Goal: Check status: Check status

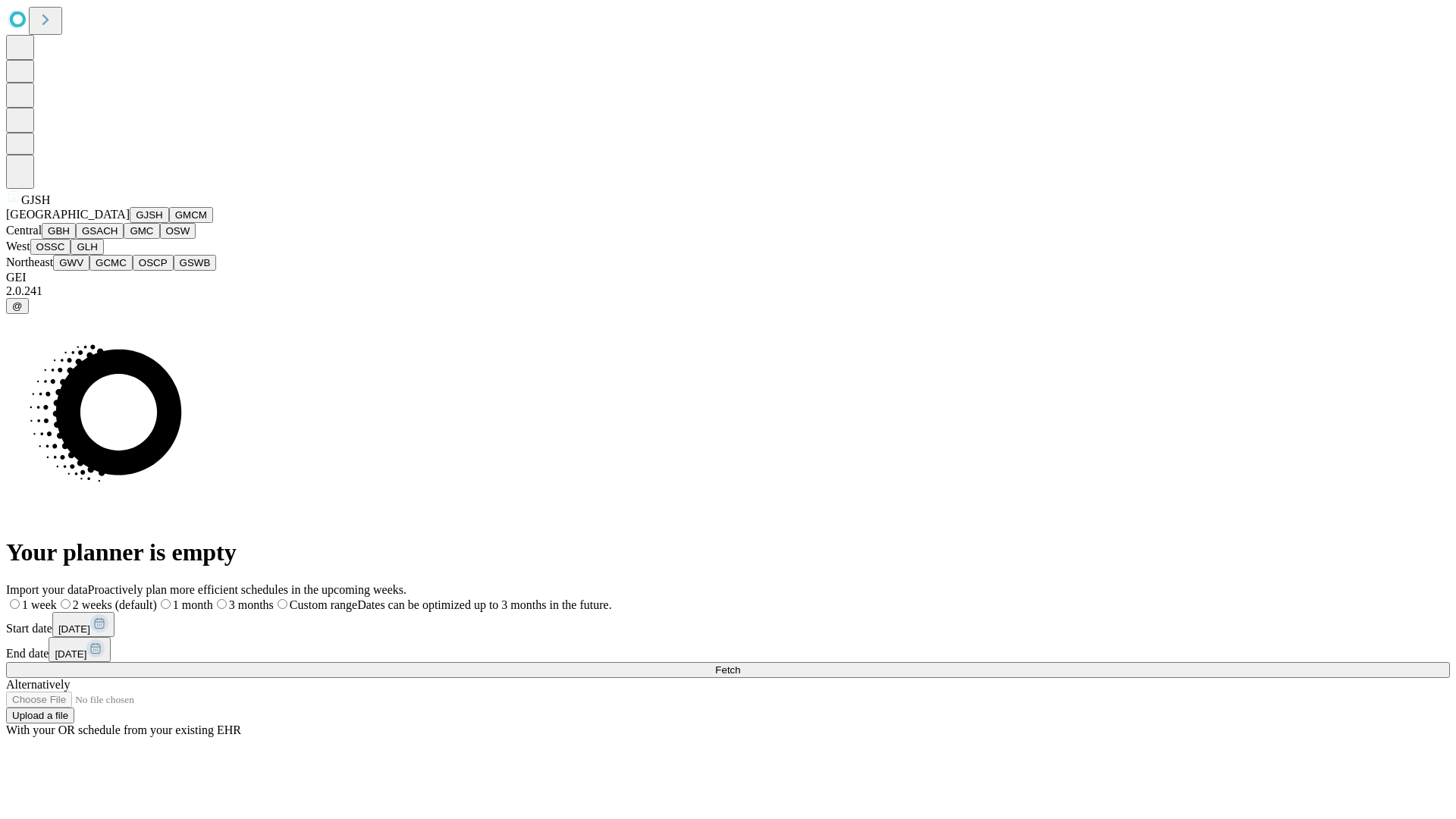
click at [130, 223] on button "GJSH" at bounding box center [149, 215] width 39 height 16
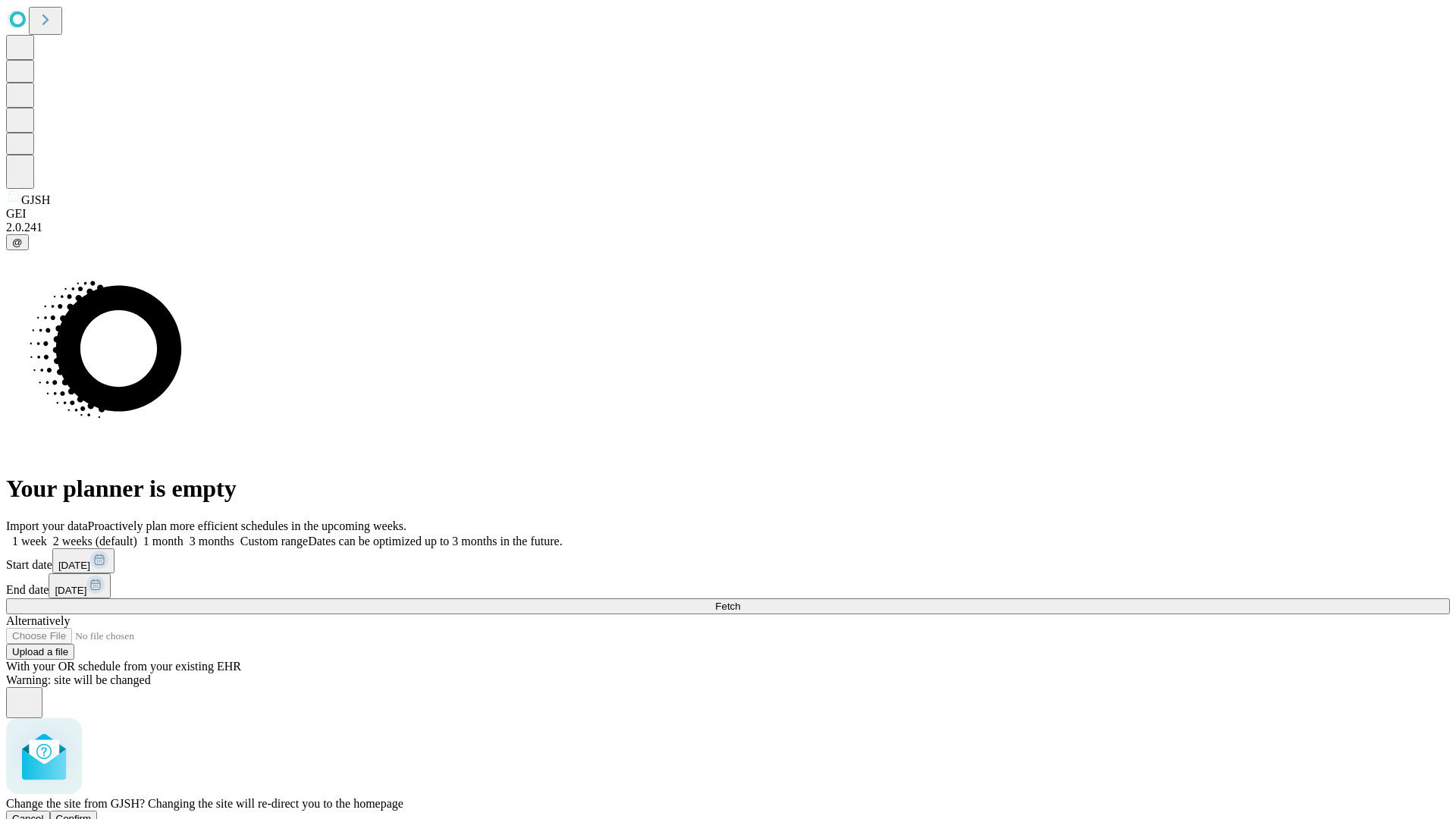
click at [92, 813] on span "Confirm" at bounding box center [73, 819] width 36 height 11
click at [183, 535] on label "1 month" at bounding box center [160, 541] width 46 height 13
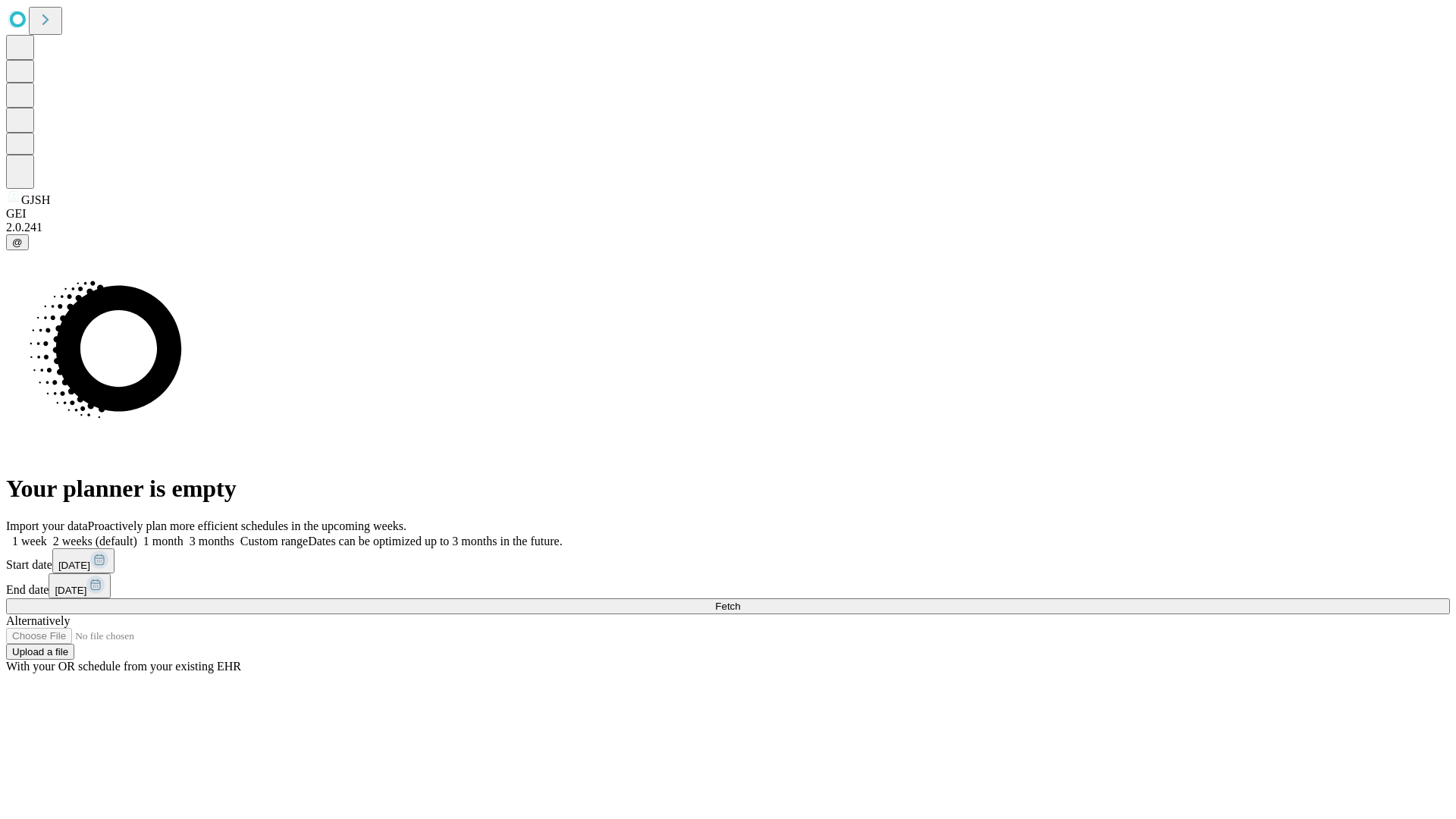
click at [740, 600] on span "Fetch" at bounding box center [727, 606] width 25 height 11
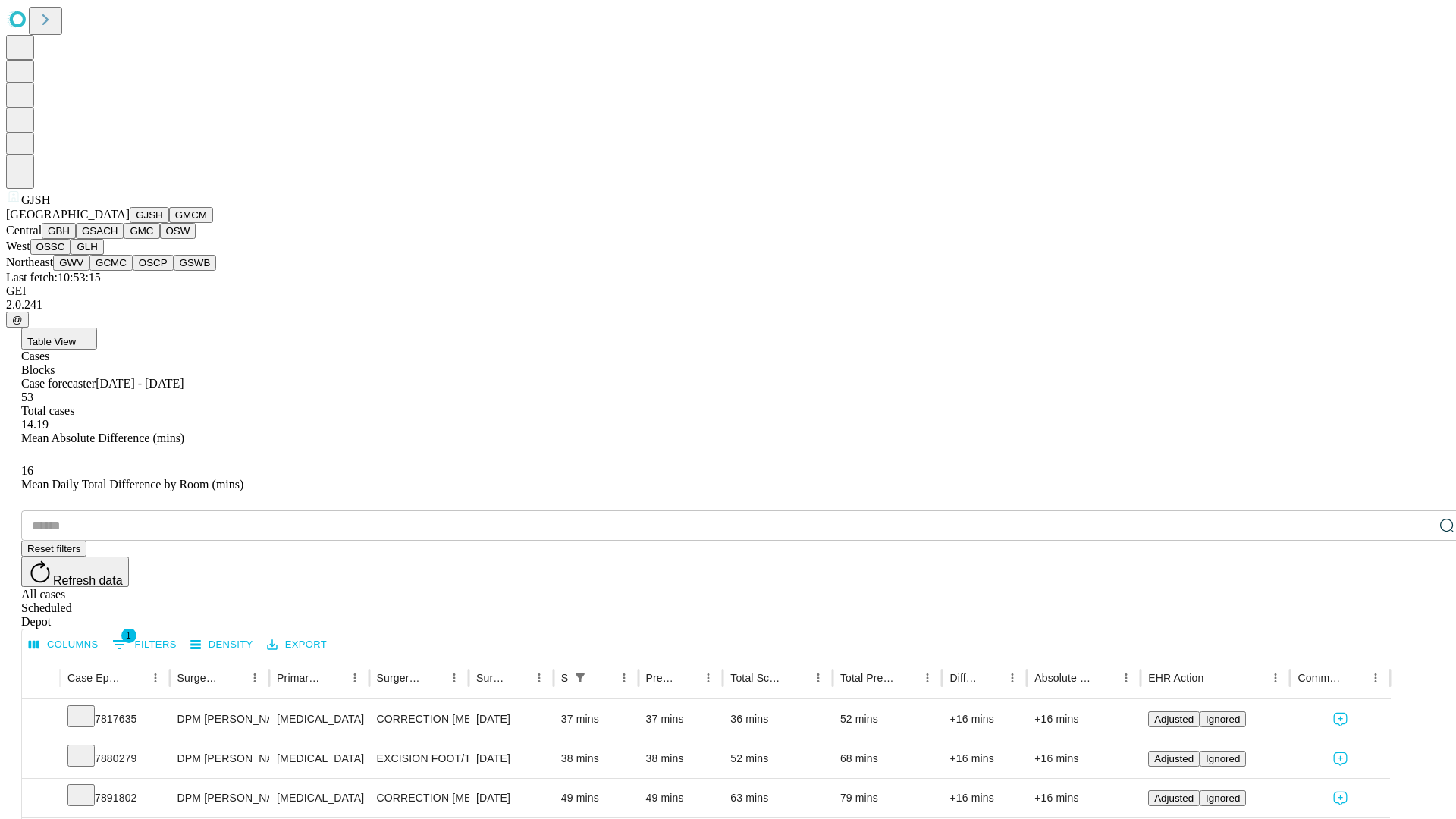
click at [169, 223] on button "GMCM" at bounding box center [191, 215] width 44 height 16
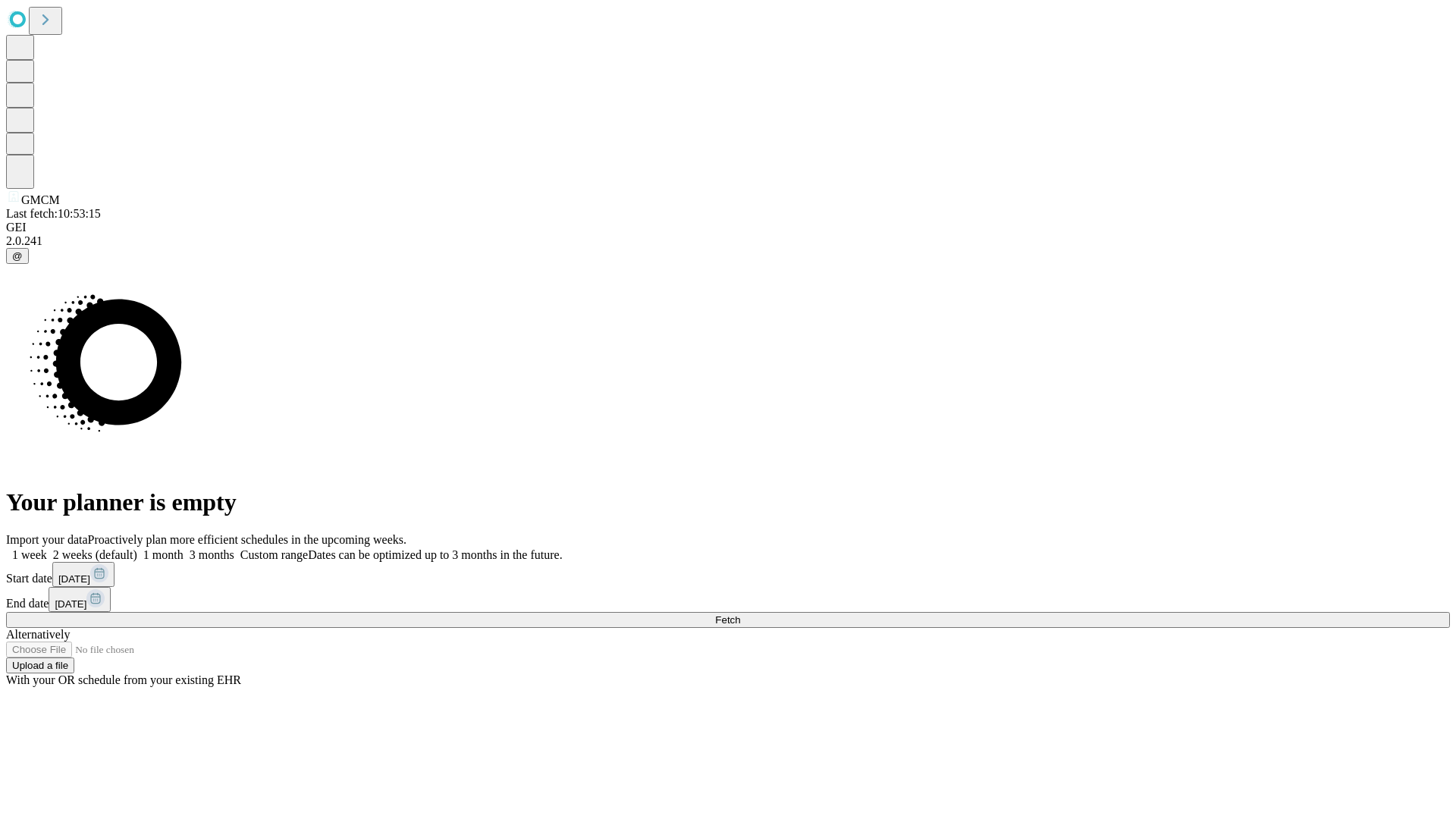
click at [183, 549] on label "1 month" at bounding box center [160, 555] width 46 height 13
click at [740, 615] on span "Fetch" at bounding box center [727, 620] width 25 height 11
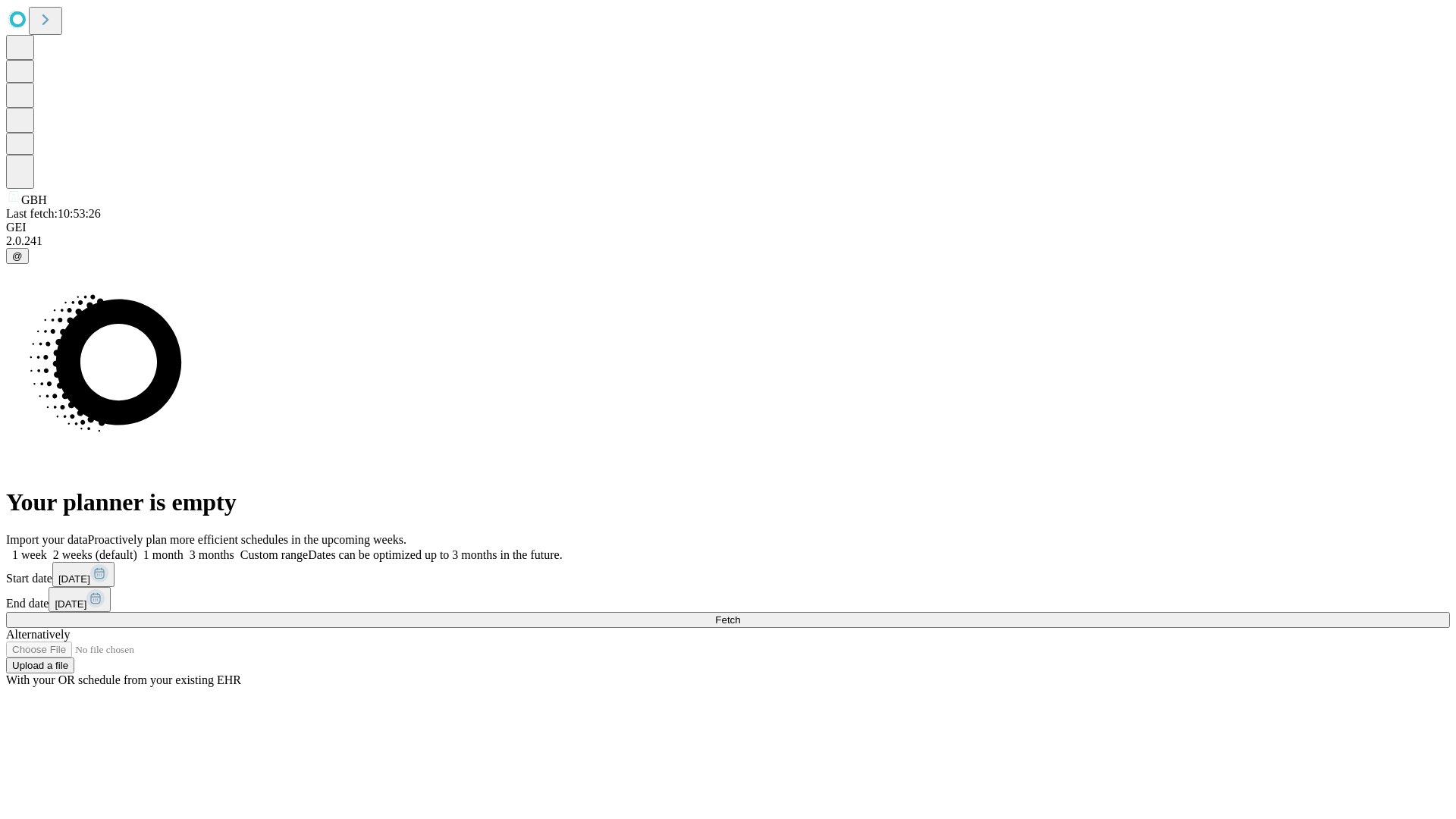
click at [183, 549] on label "1 month" at bounding box center [160, 555] width 46 height 13
click at [740, 615] on span "Fetch" at bounding box center [727, 620] width 25 height 11
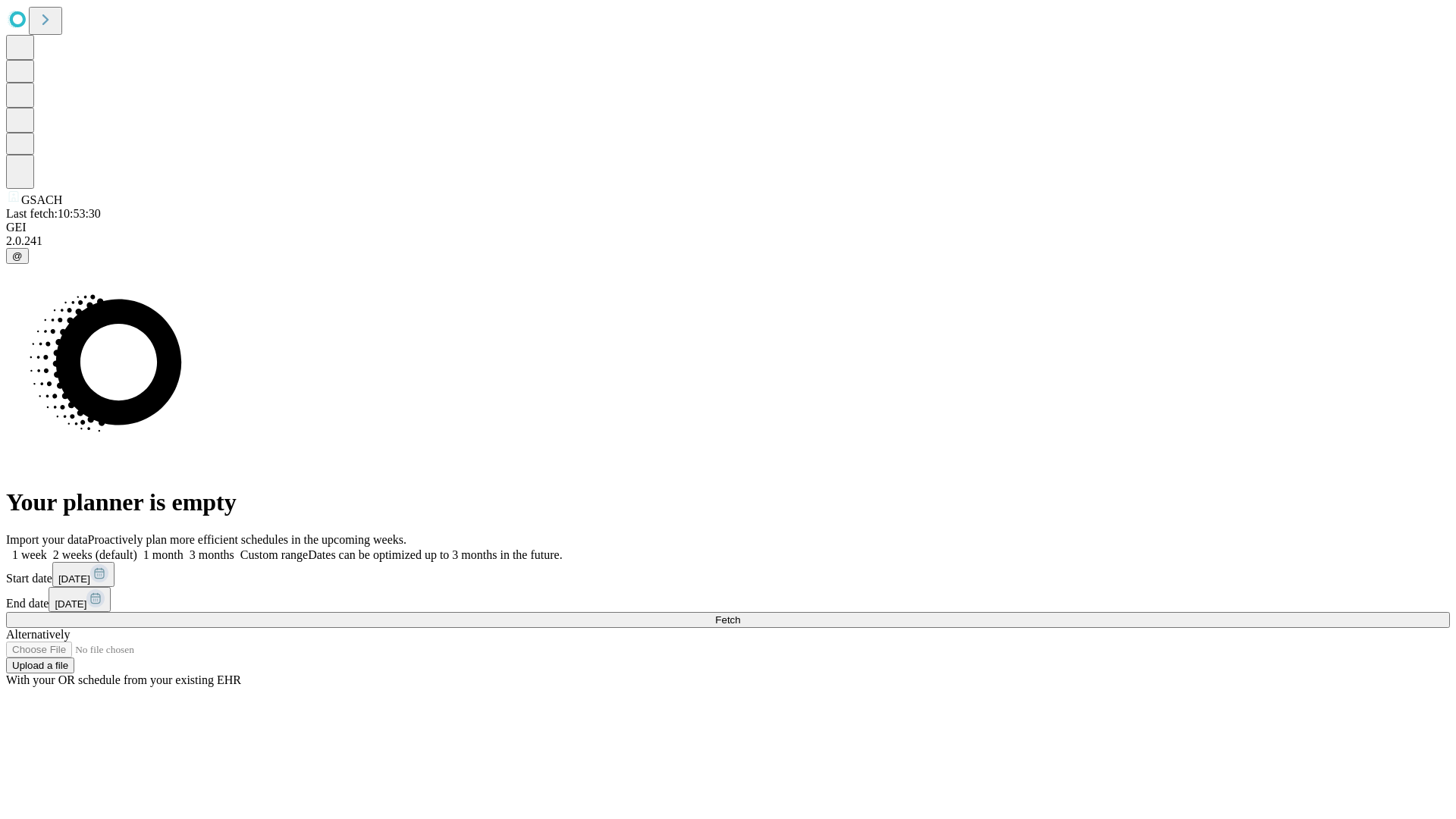
click at [740, 615] on span "Fetch" at bounding box center [727, 620] width 25 height 11
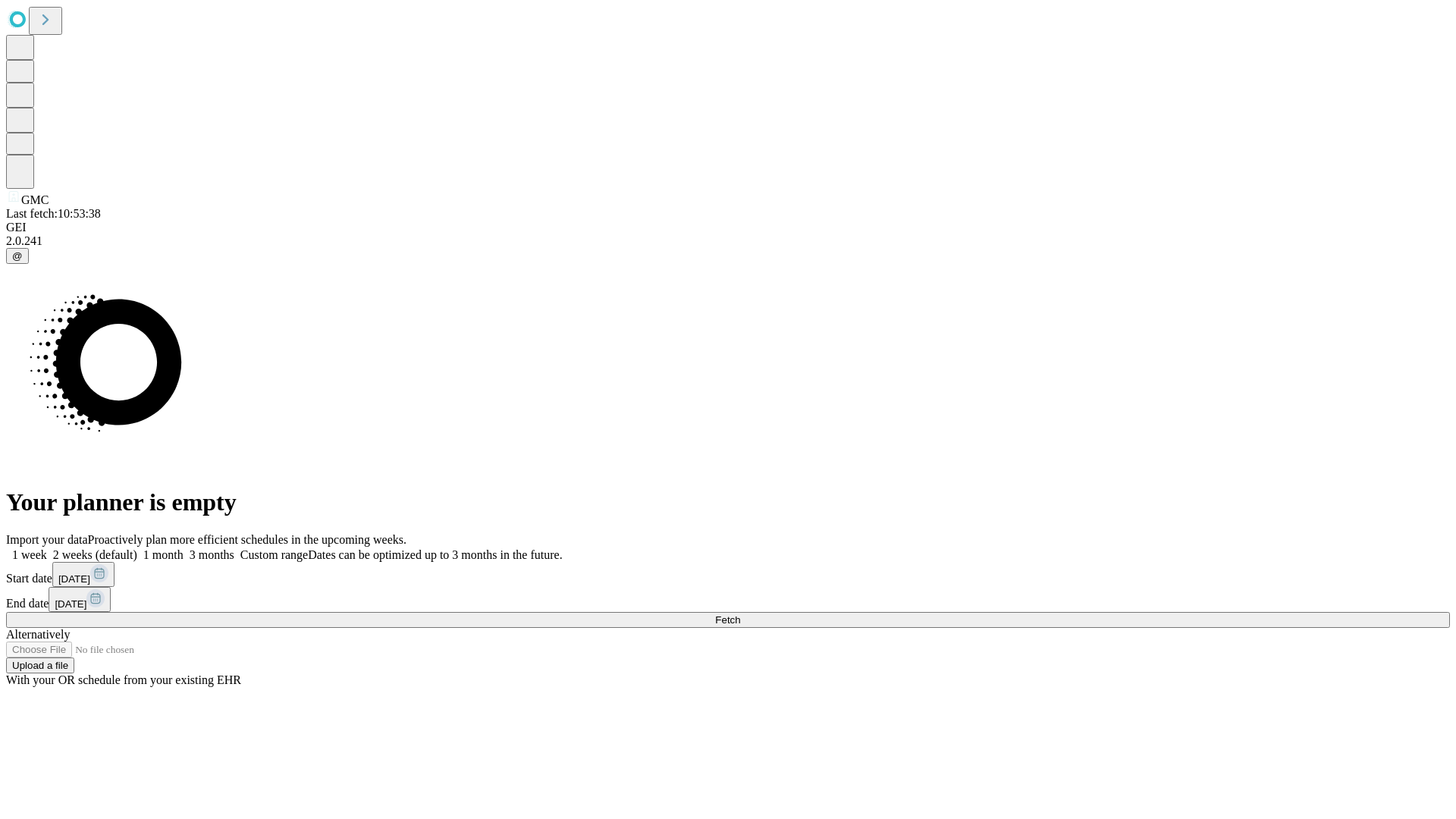
click at [740, 615] on span "Fetch" at bounding box center [727, 620] width 25 height 11
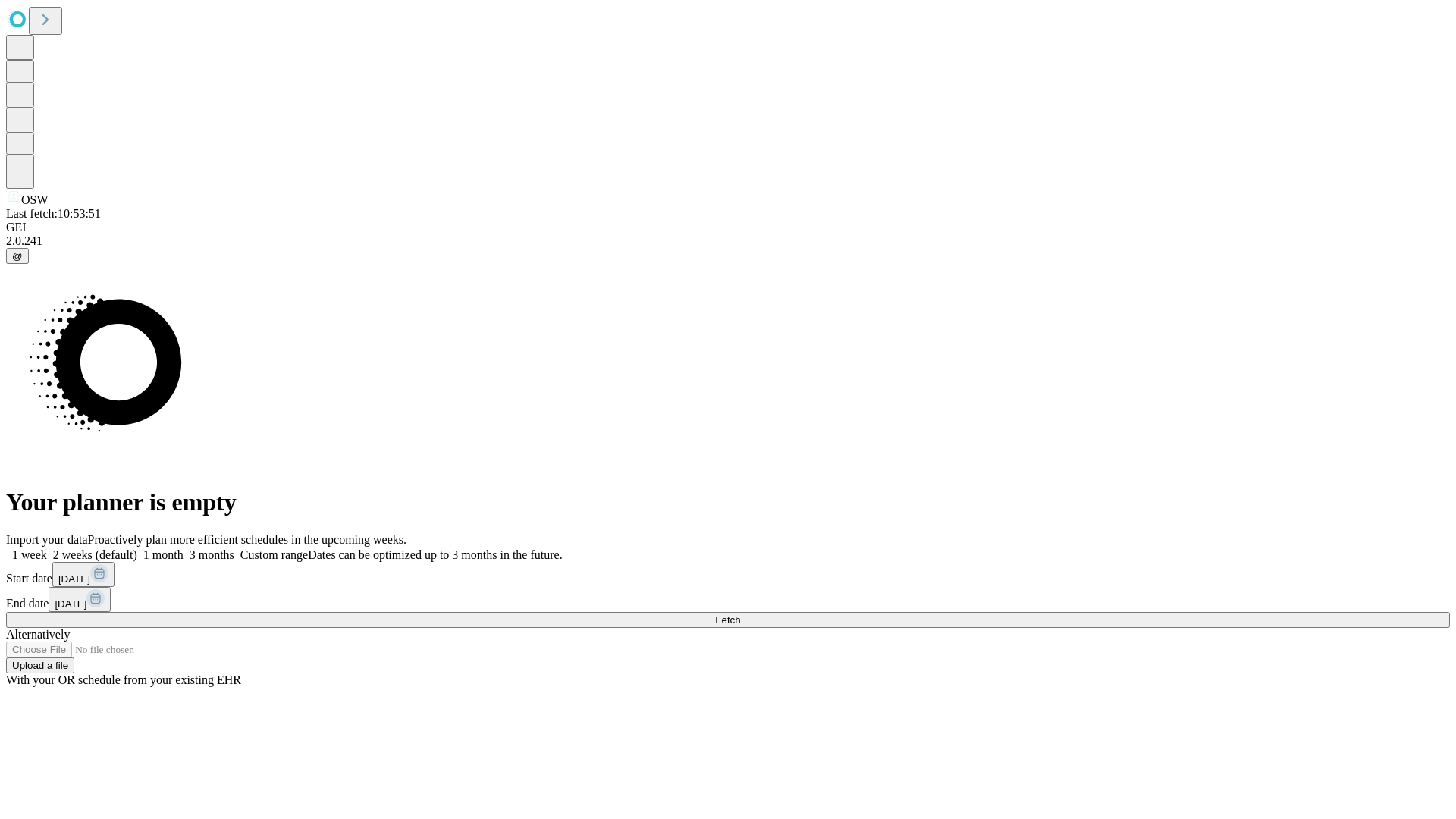
click at [183, 549] on label "1 month" at bounding box center [160, 555] width 46 height 13
click at [740, 615] on span "Fetch" at bounding box center [727, 620] width 25 height 11
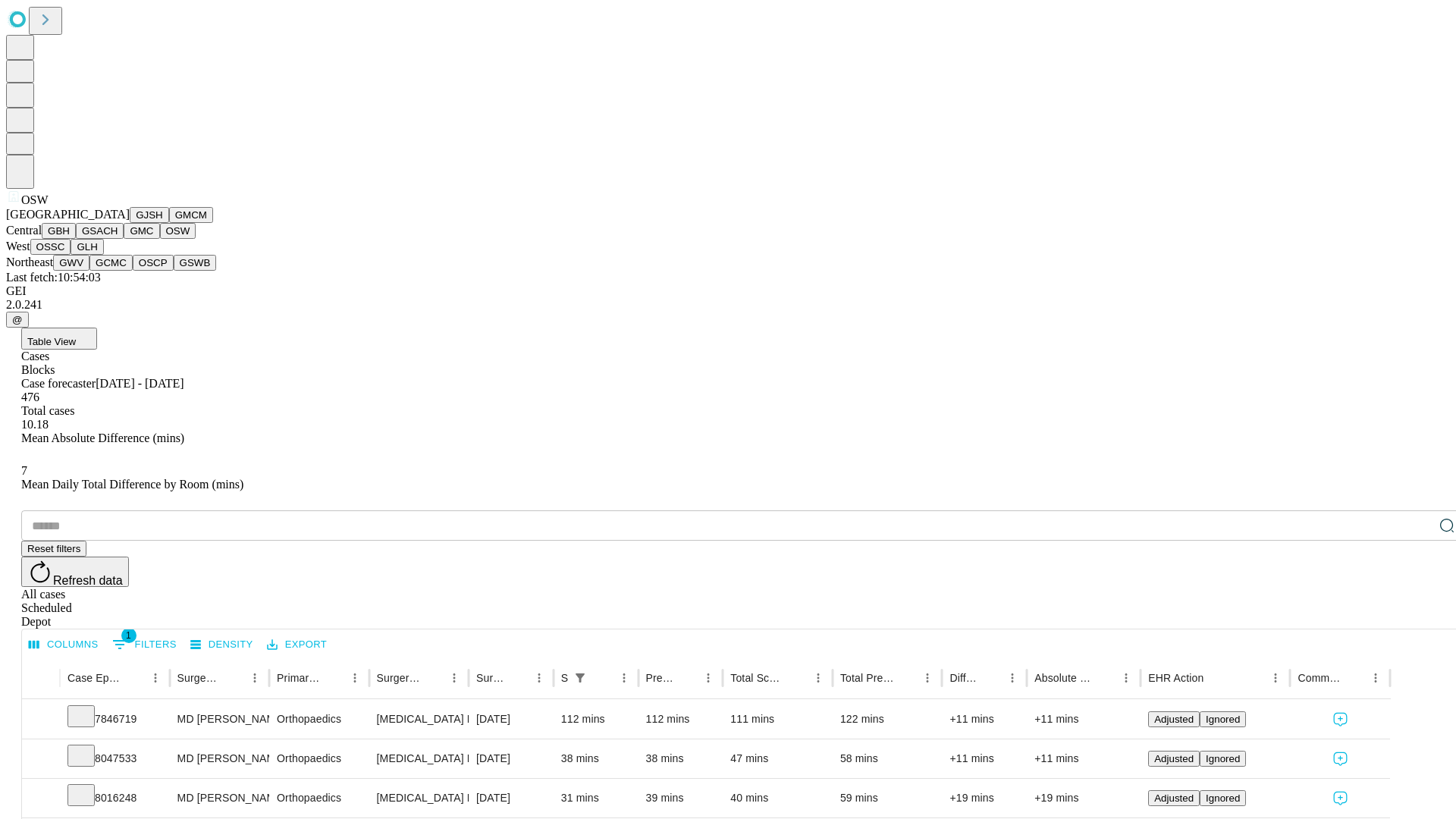
click at [71, 255] on button "OSSC" at bounding box center [50, 247] width 41 height 16
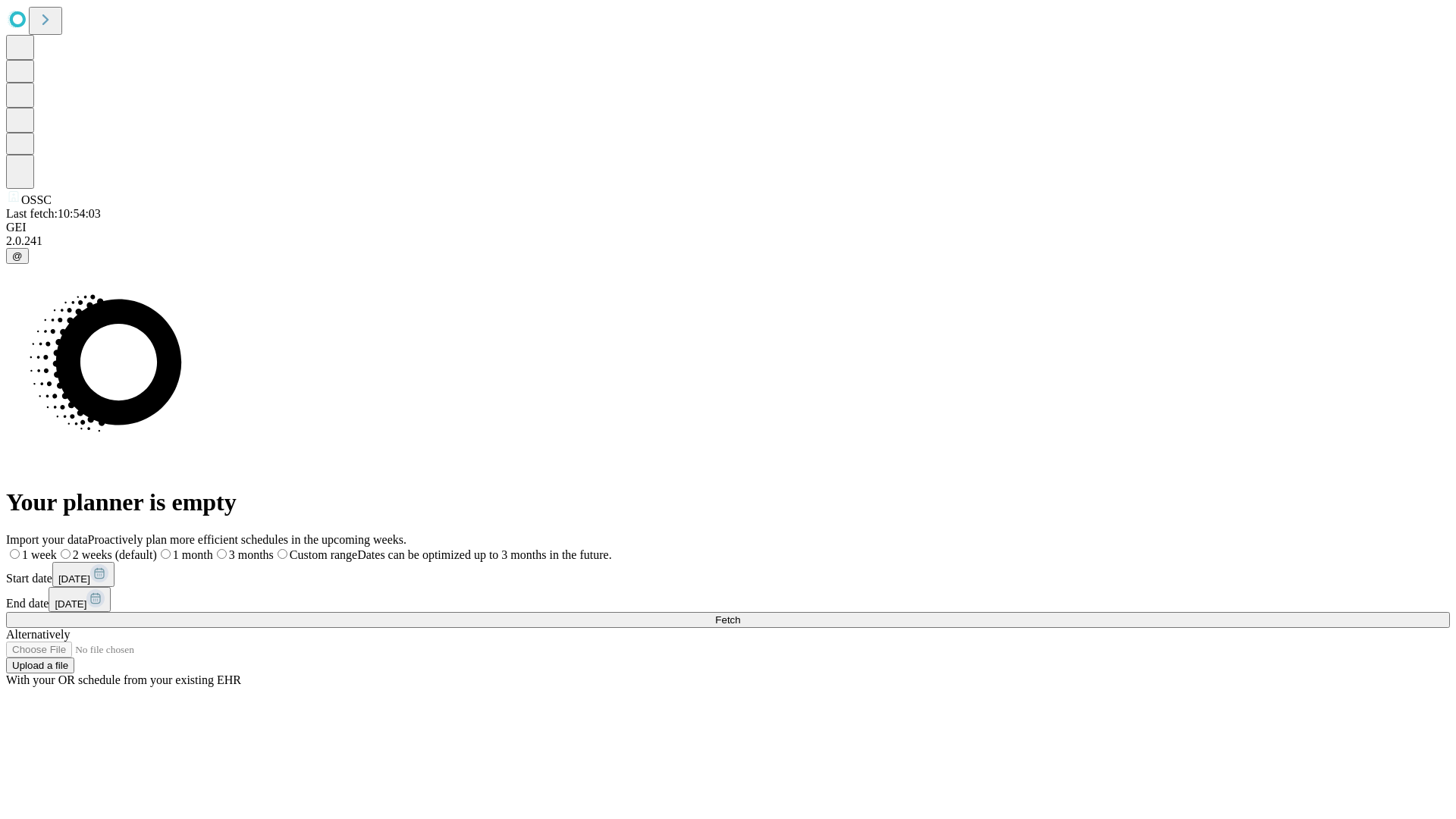
click at [213, 549] on label "1 month" at bounding box center [185, 555] width 56 height 13
click at [740, 615] on span "Fetch" at bounding box center [727, 620] width 25 height 11
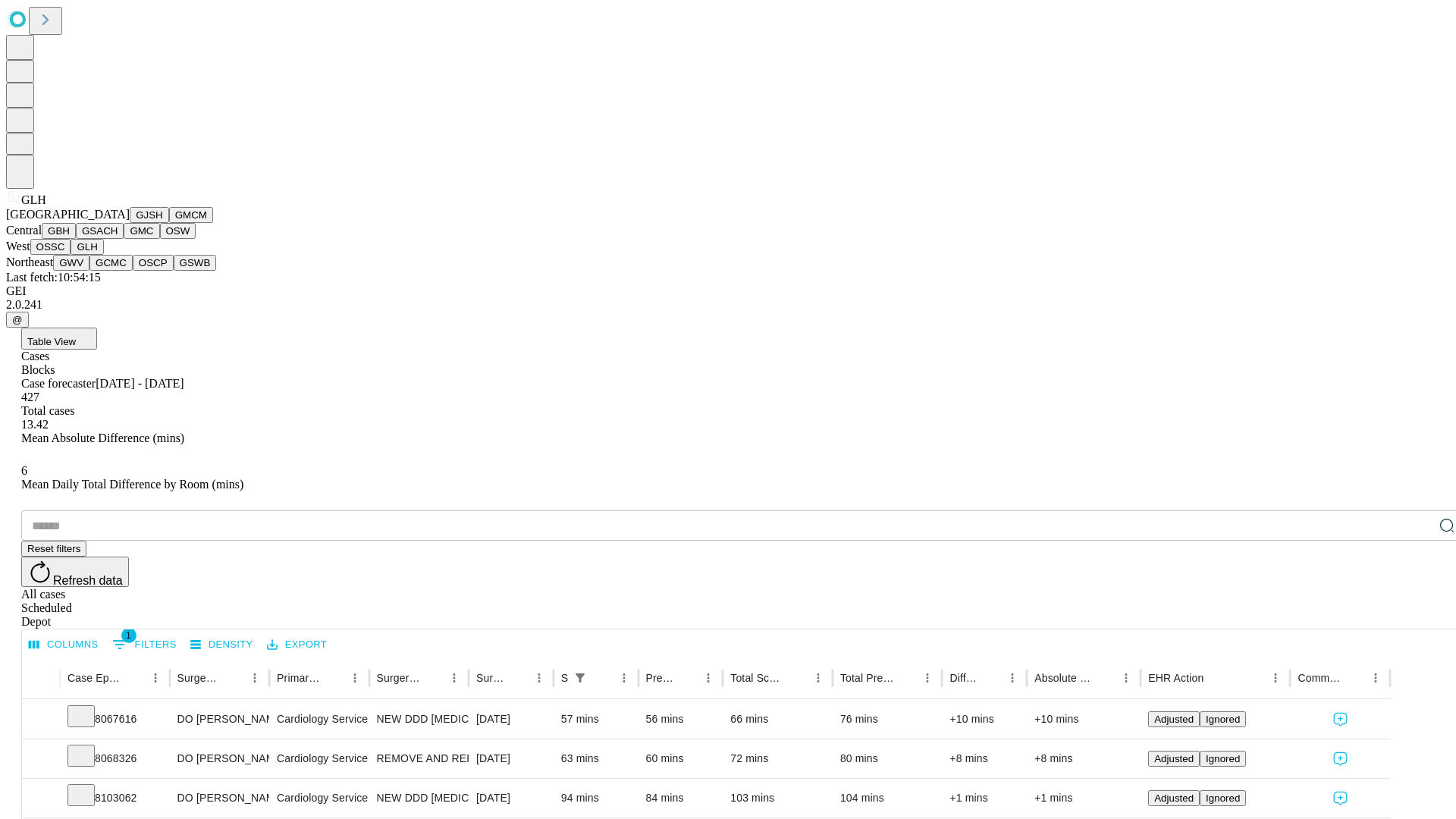
click at [89, 271] on button "GWV" at bounding box center [72, 263] width 37 height 16
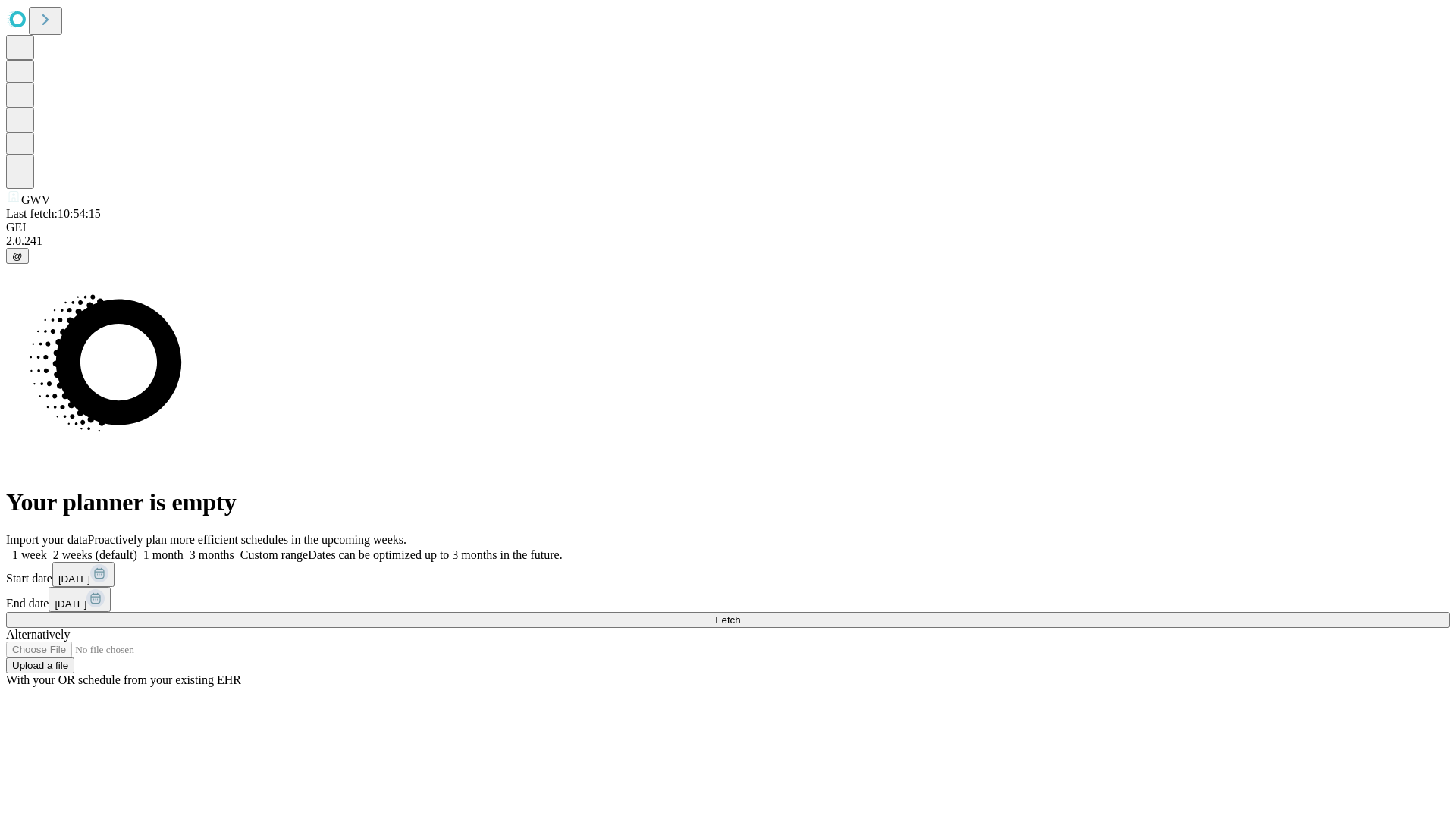
click at [183, 549] on label "1 month" at bounding box center [160, 555] width 46 height 13
click at [740, 615] on span "Fetch" at bounding box center [727, 620] width 25 height 11
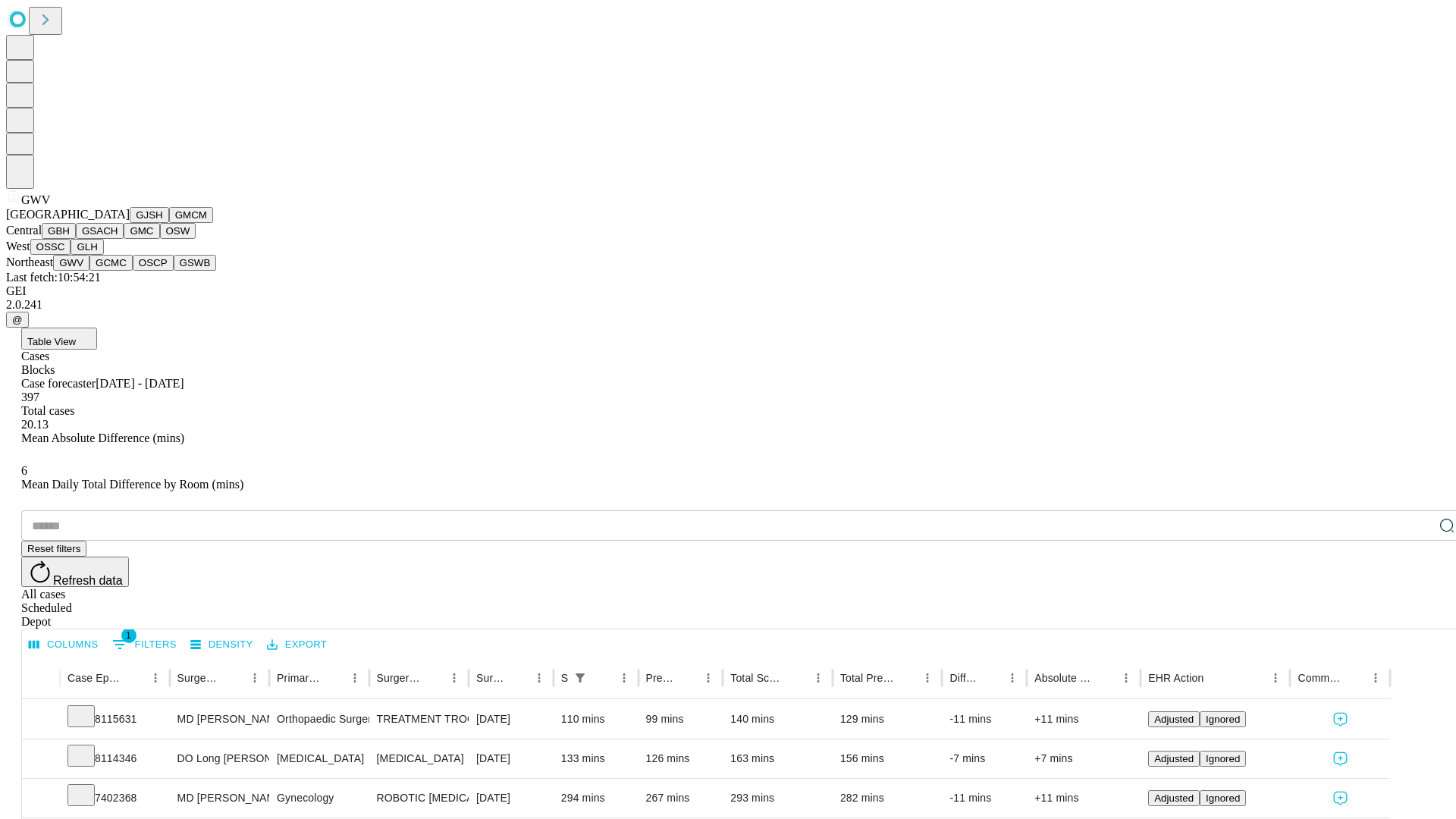
click at [117, 271] on button "GCMC" at bounding box center [111, 263] width 43 height 16
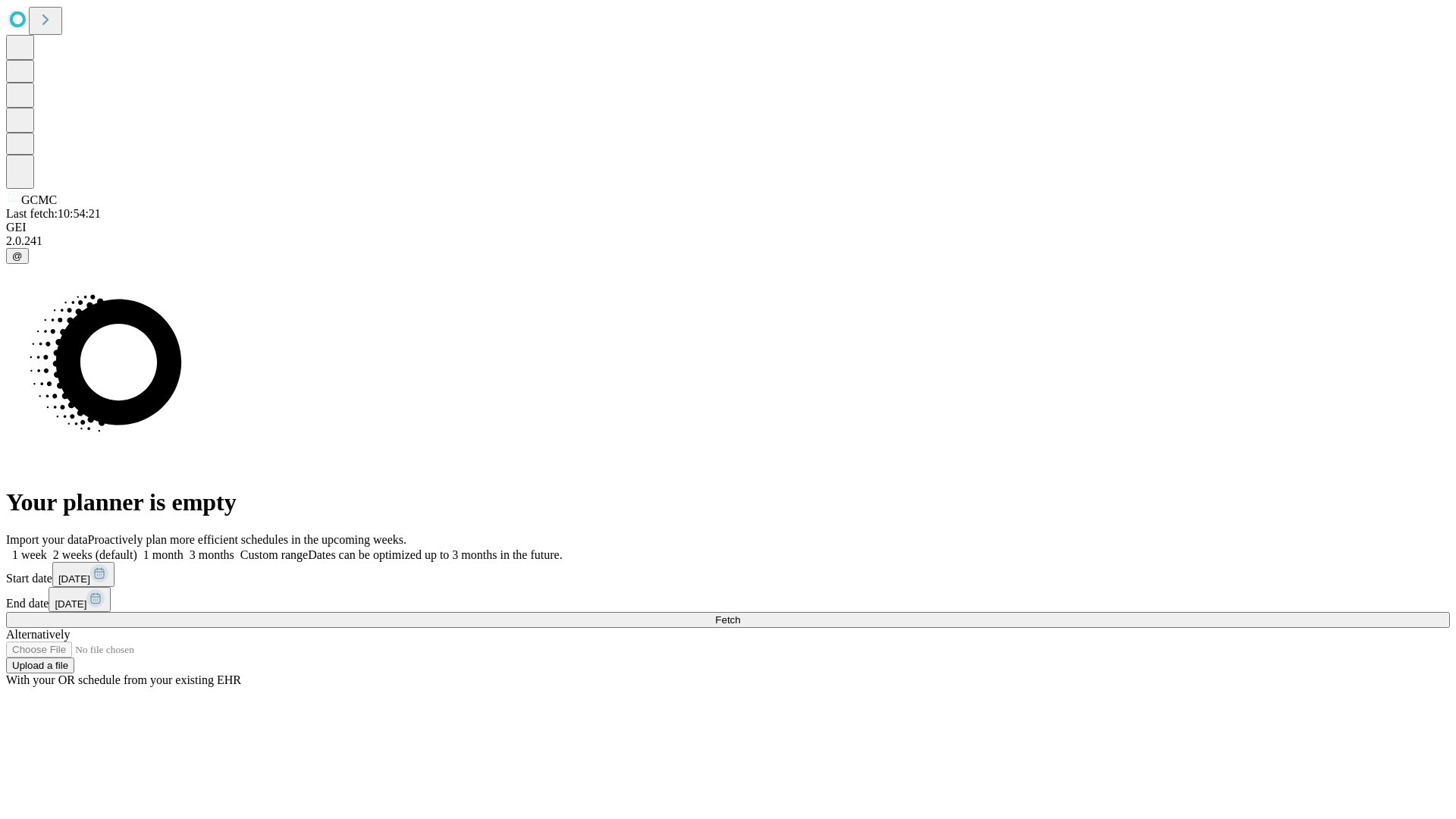
click at [183, 549] on label "1 month" at bounding box center [160, 555] width 46 height 13
click at [740, 615] on span "Fetch" at bounding box center [727, 620] width 25 height 11
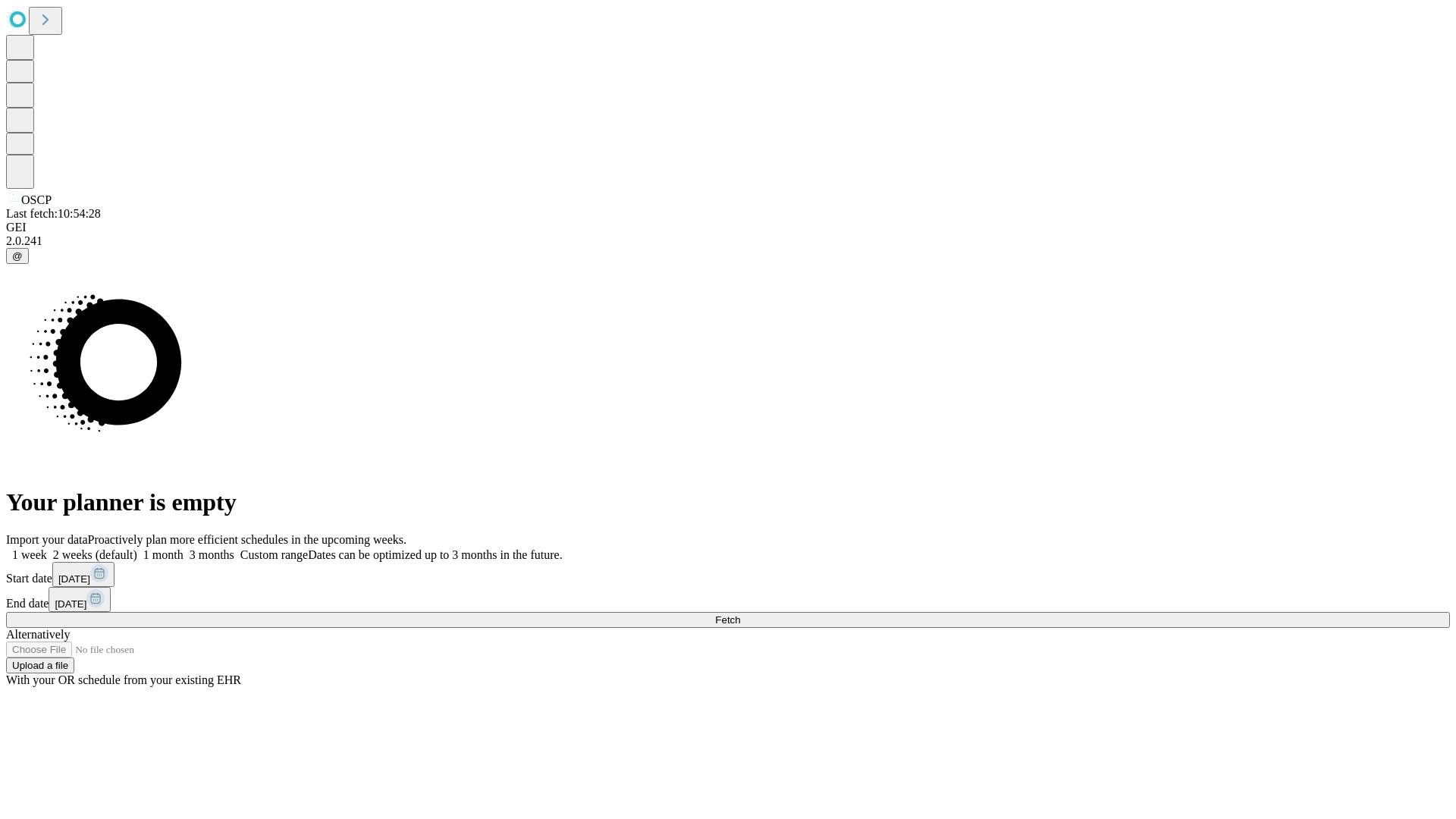
click at [183, 549] on label "1 month" at bounding box center [160, 555] width 46 height 13
click at [740, 615] on span "Fetch" at bounding box center [727, 620] width 25 height 11
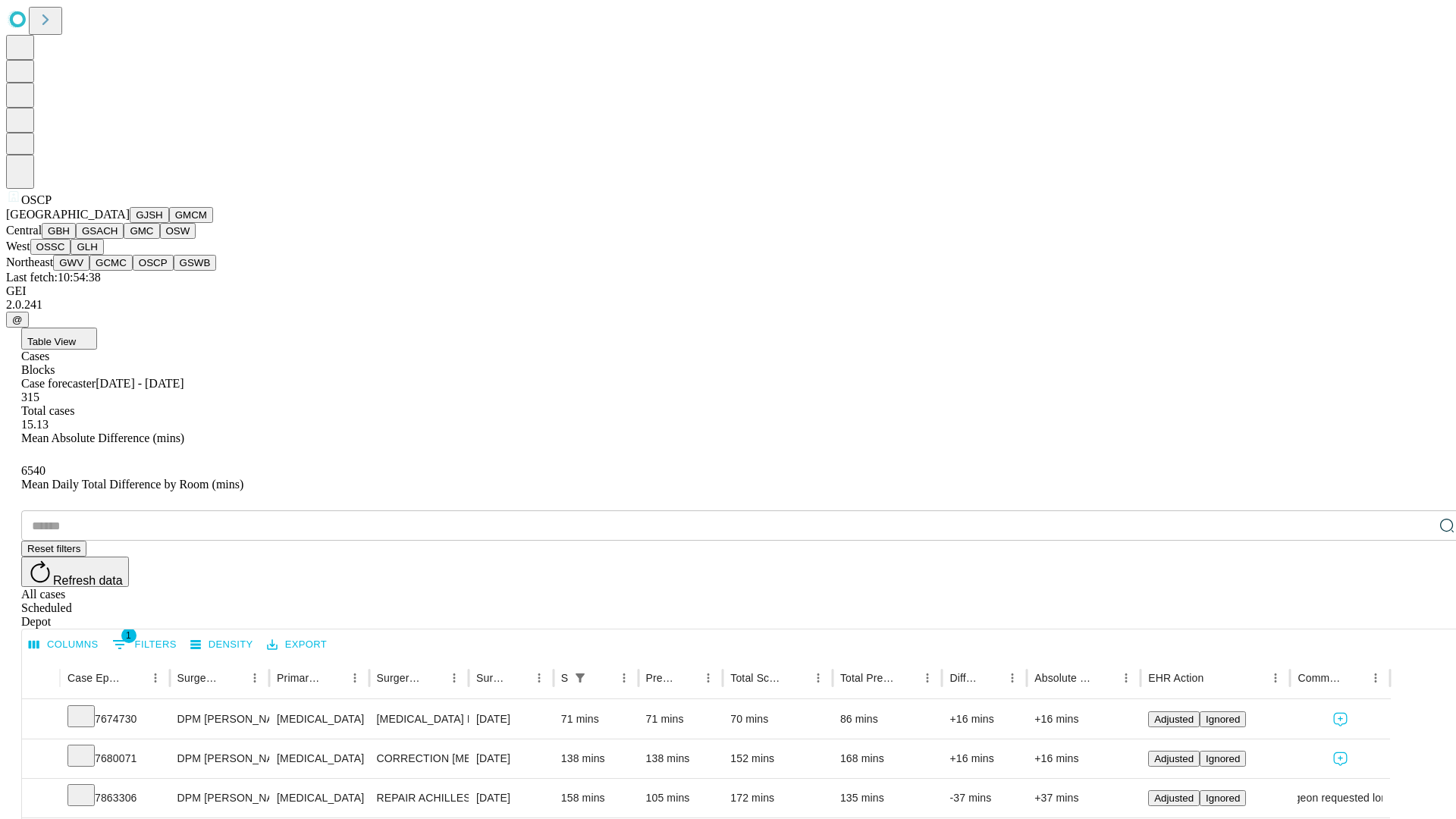
click at [174, 271] on button "GSWB" at bounding box center [195, 263] width 43 height 16
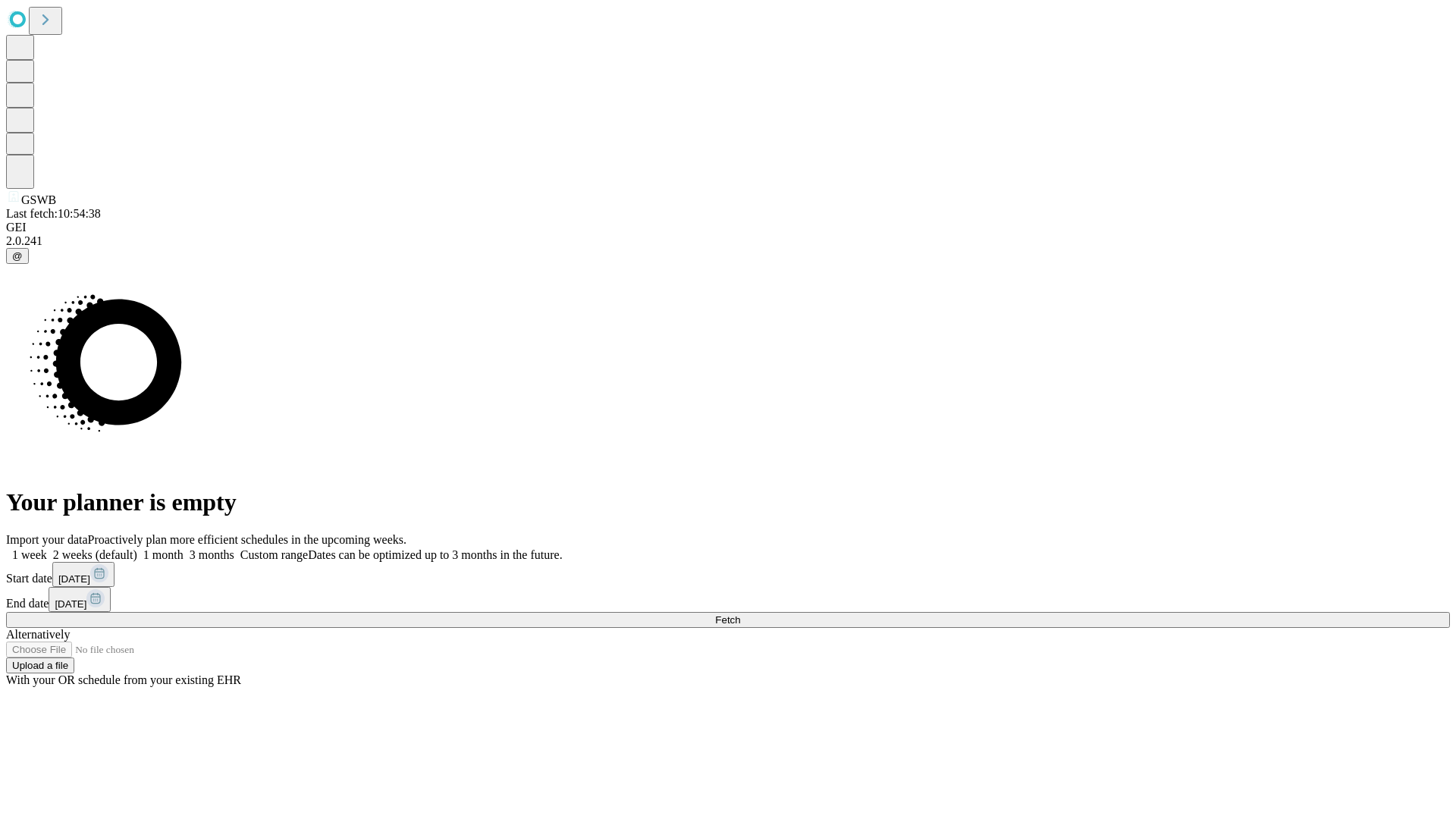
click at [183, 549] on label "1 month" at bounding box center [160, 555] width 46 height 13
click at [740, 615] on span "Fetch" at bounding box center [727, 620] width 25 height 11
